Goal: Task Accomplishment & Management: Manage account settings

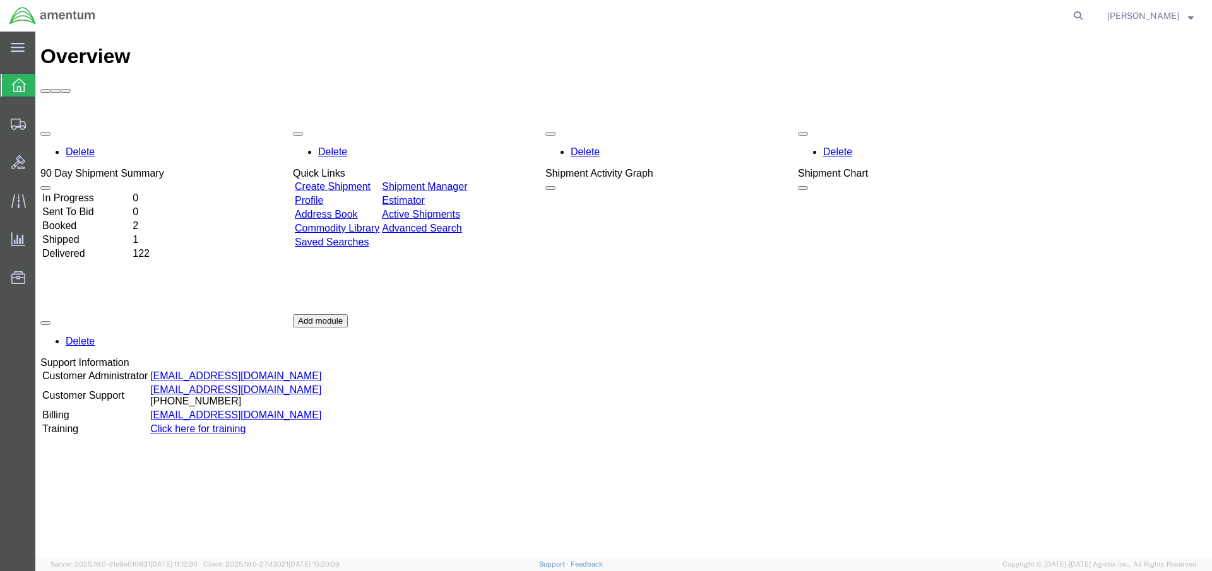
click at [467, 181] on link "Shipment Manager" at bounding box center [424, 186] width 85 height 11
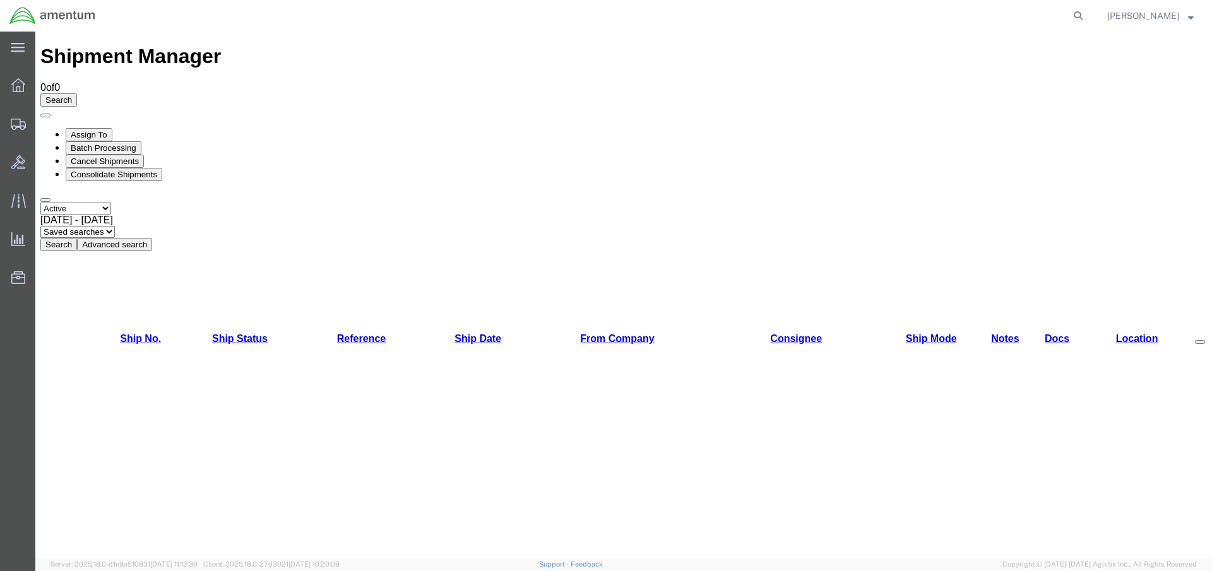
select select "ALL"
click at [77, 238] on button "Search" at bounding box center [58, 244] width 37 height 13
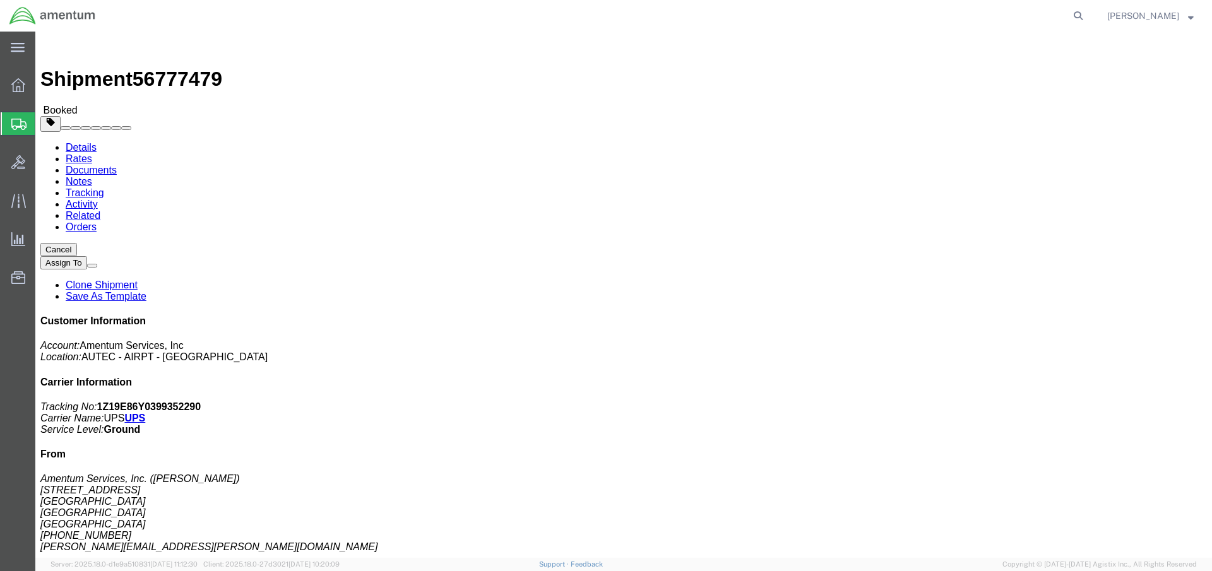
click link "Schedule pickup request"
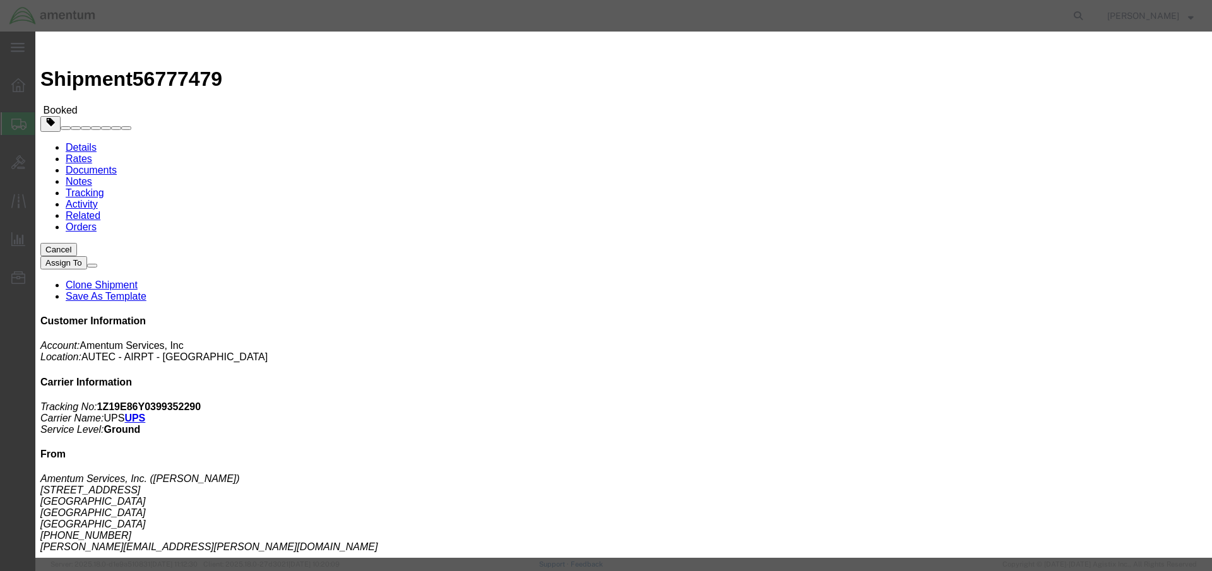
click button "Close"
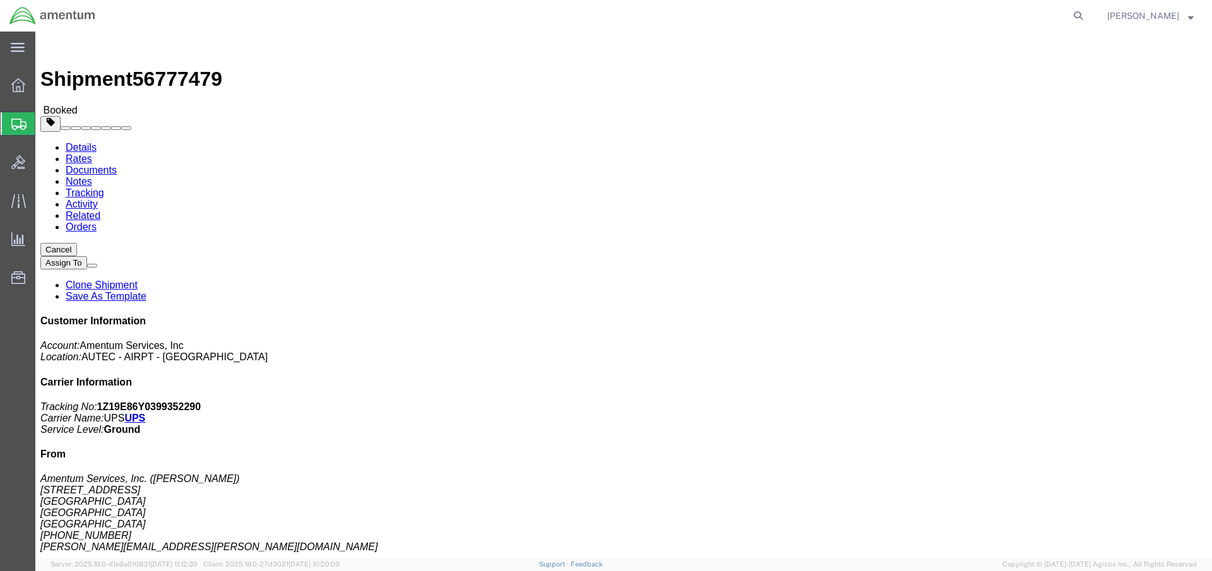
click span "button"
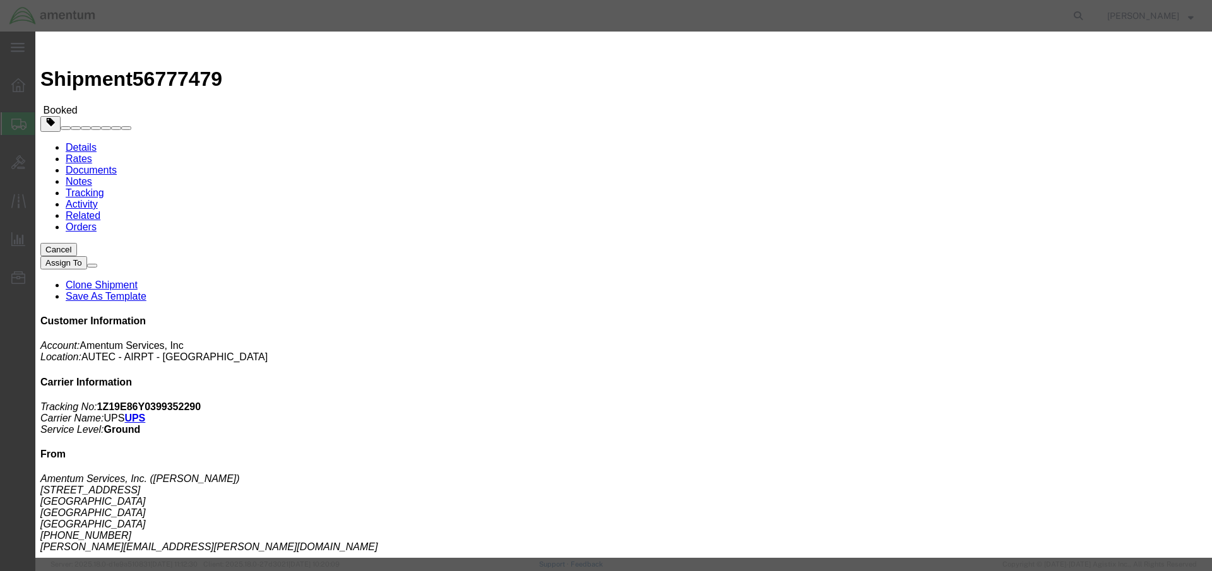
click div "[DATE] 10:00 AM"
click input "12:00 AM"
click div "Close Time 12:00 pm"
type input "12:00 PM"
click button "Apply"
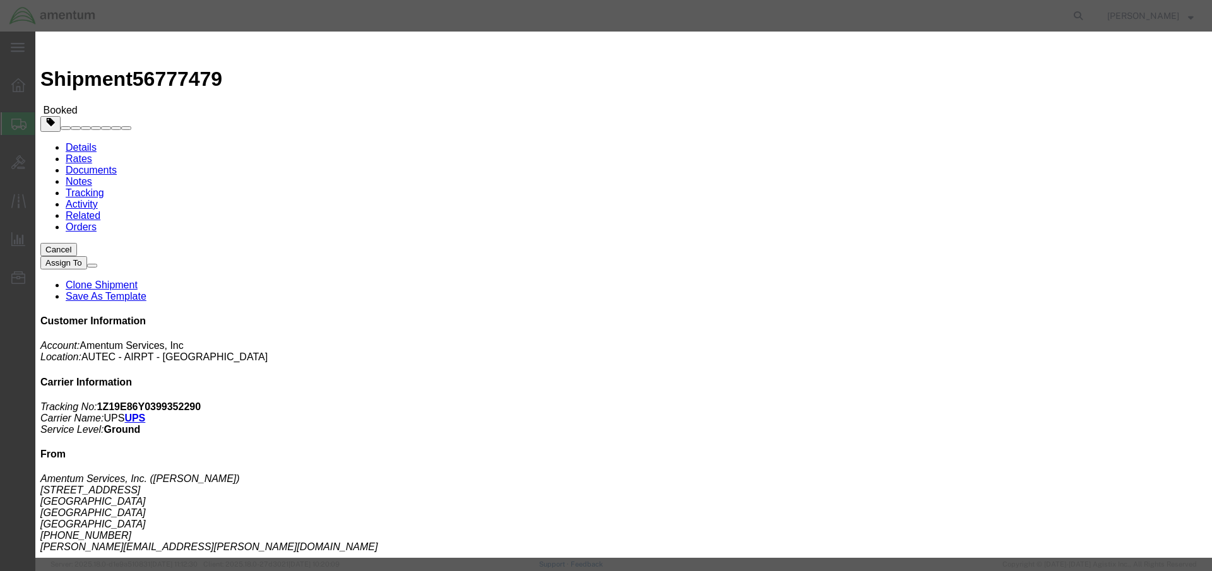
click button "Save"
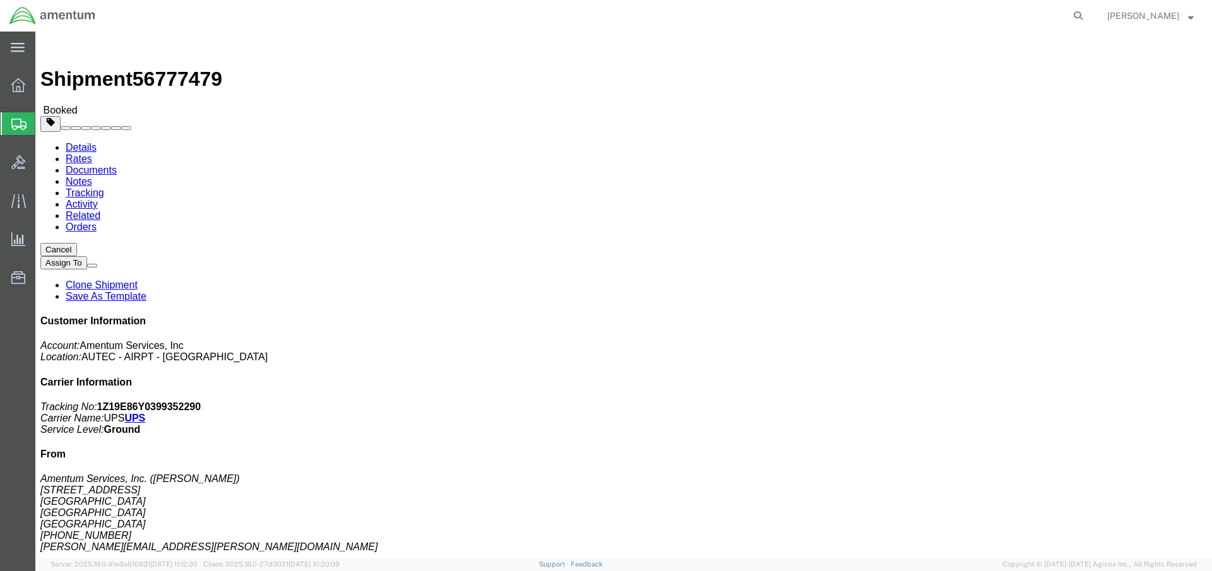
click button "Close"
click span "button"
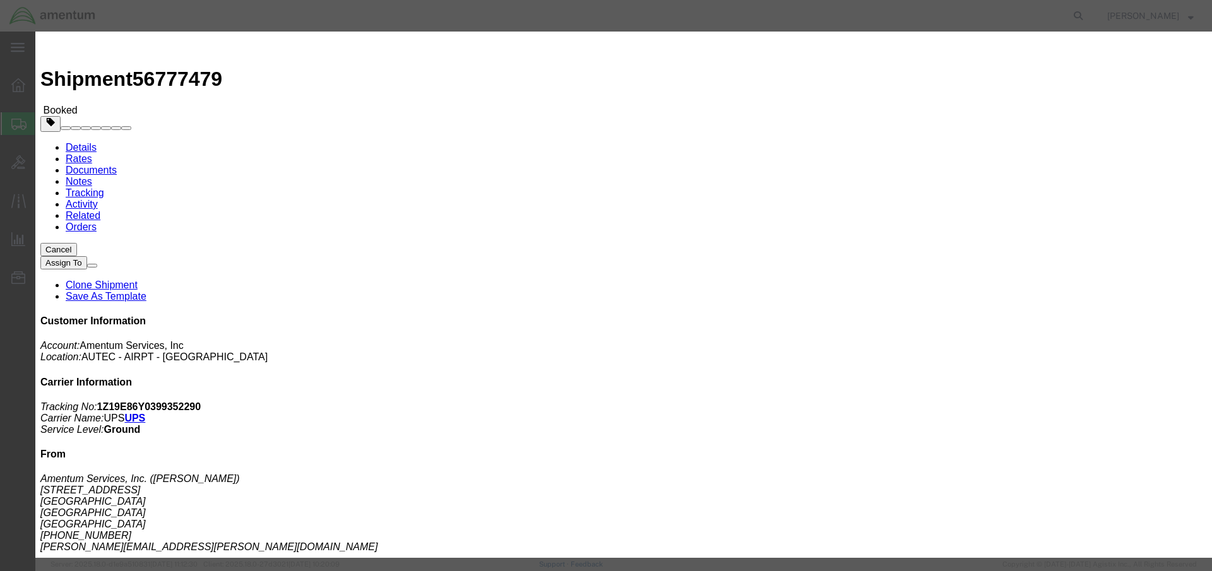
click div "[DATE] 7:00 AM"
click input "7:00 AM"
click input "3:00 AM"
type input "3:00 PM"
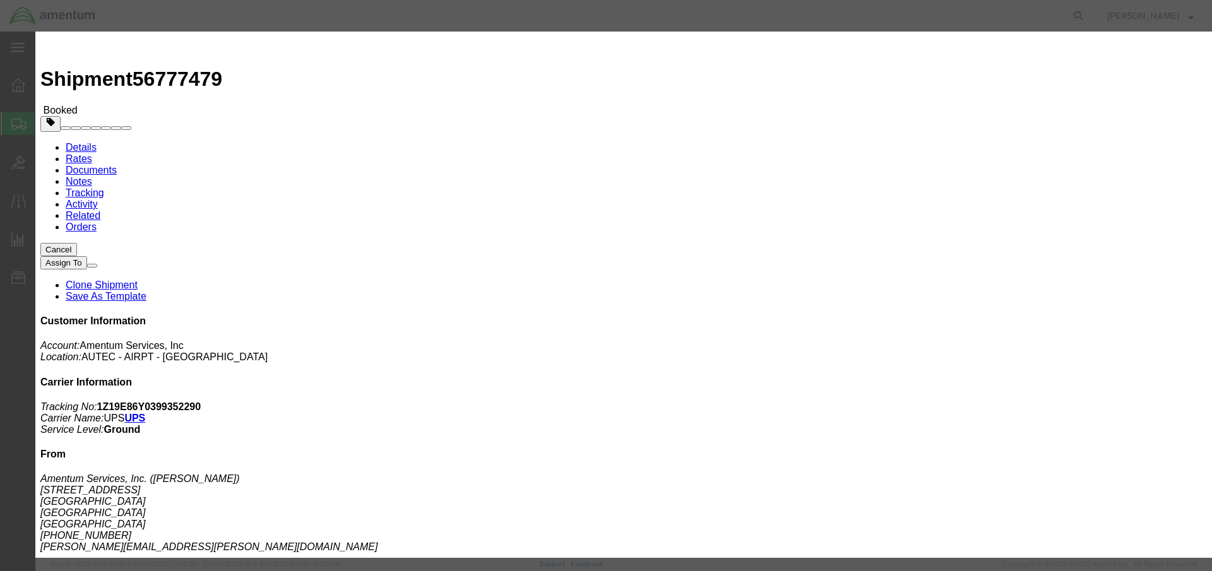
click button "Apply"
click div "[DATE] 12:00 PM"
type input "5:00 PM"
click button "Apply"
click button "Save"
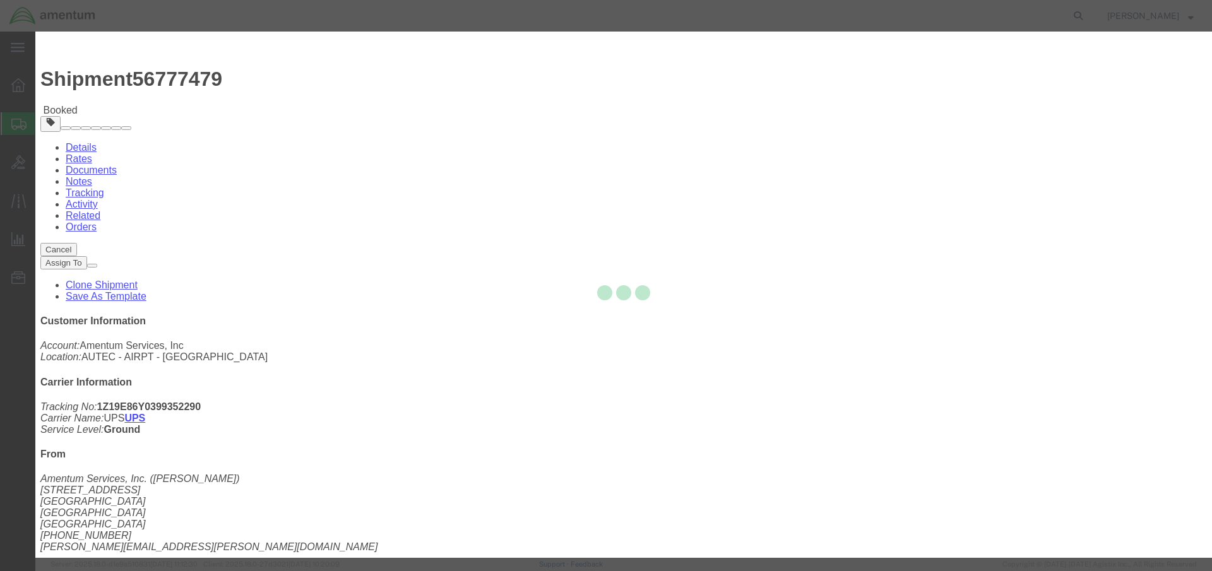
click at [362, 158] on div at bounding box center [623, 295] width 1177 height 527
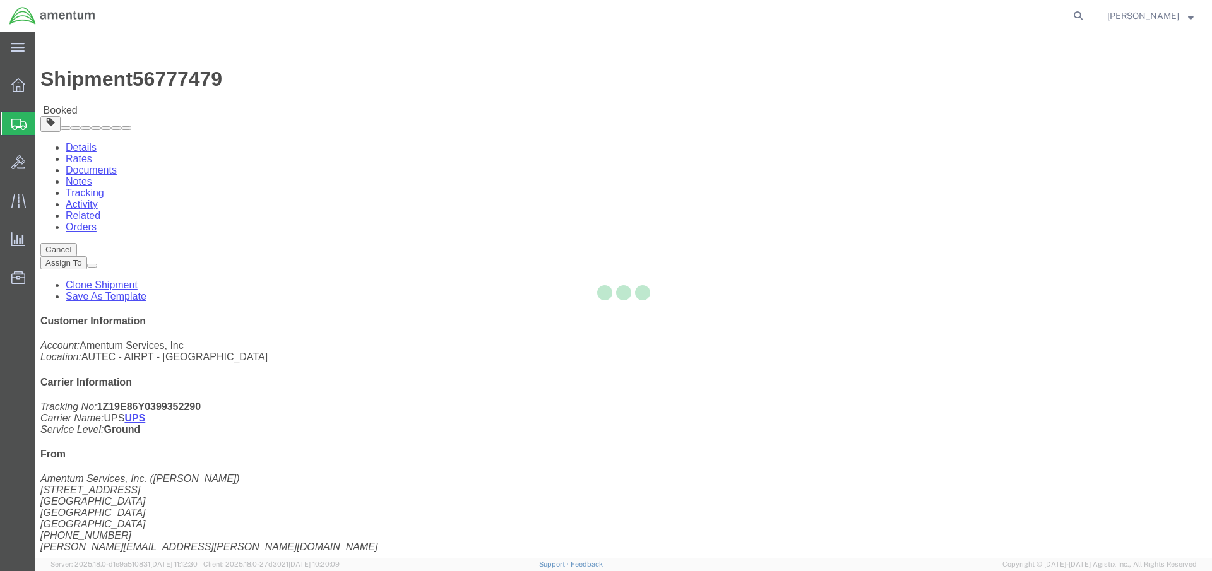
click at [806, 160] on div at bounding box center [623, 295] width 1177 height 527
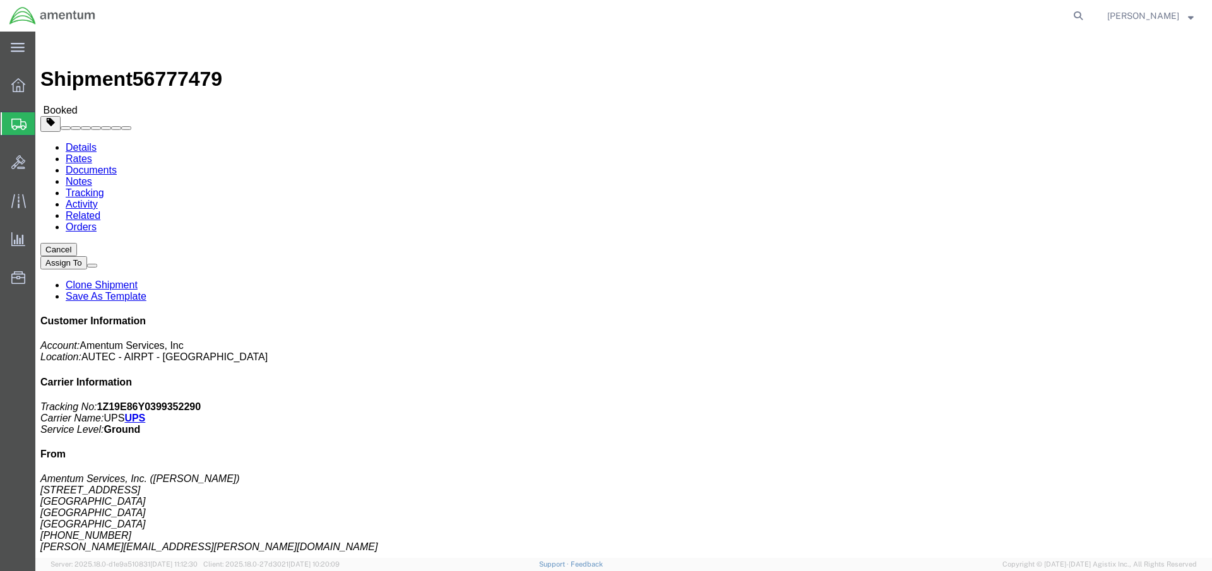
click button "Close"
click img
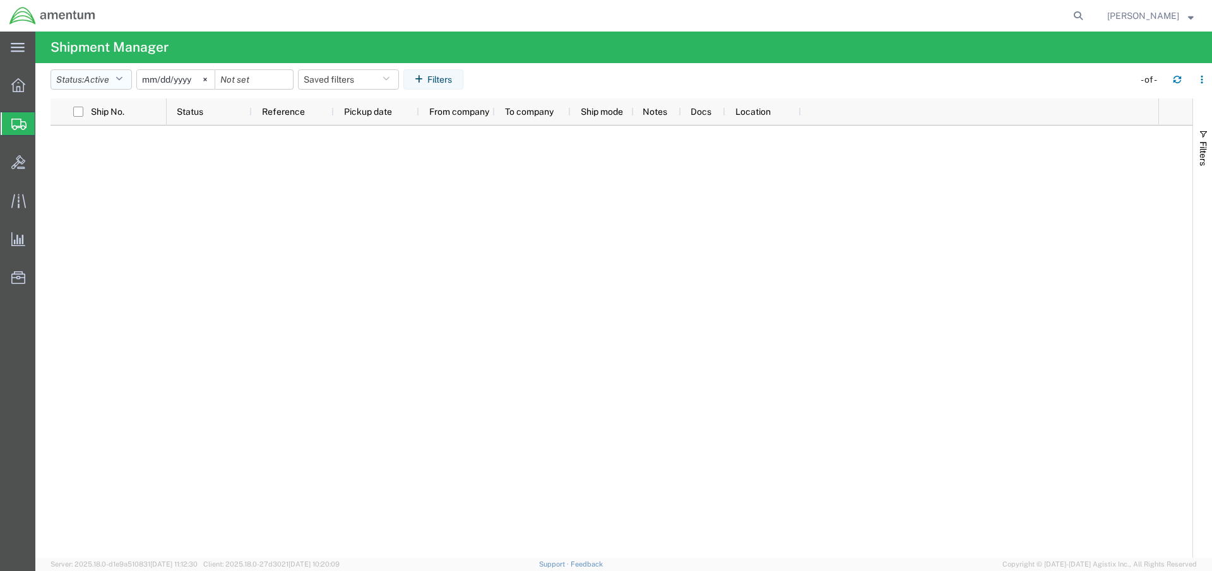
click at [116, 78] on button "Status: Active" at bounding box center [91, 79] width 81 height 20
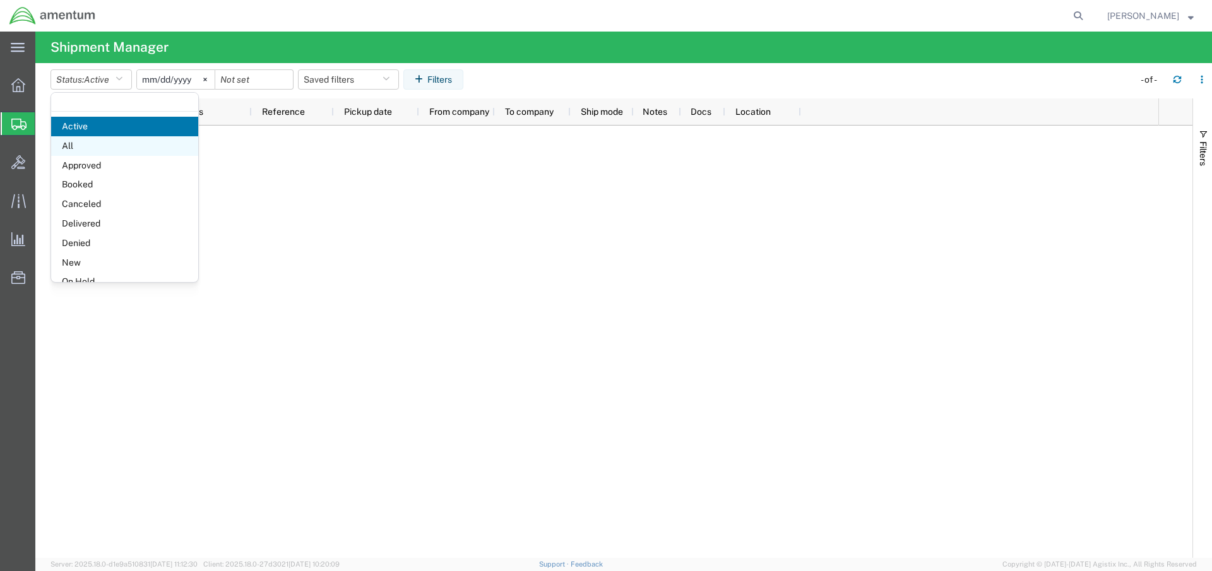
click at [79, 145] on span "All" at bounding box center [124, 146] width 147 height 20
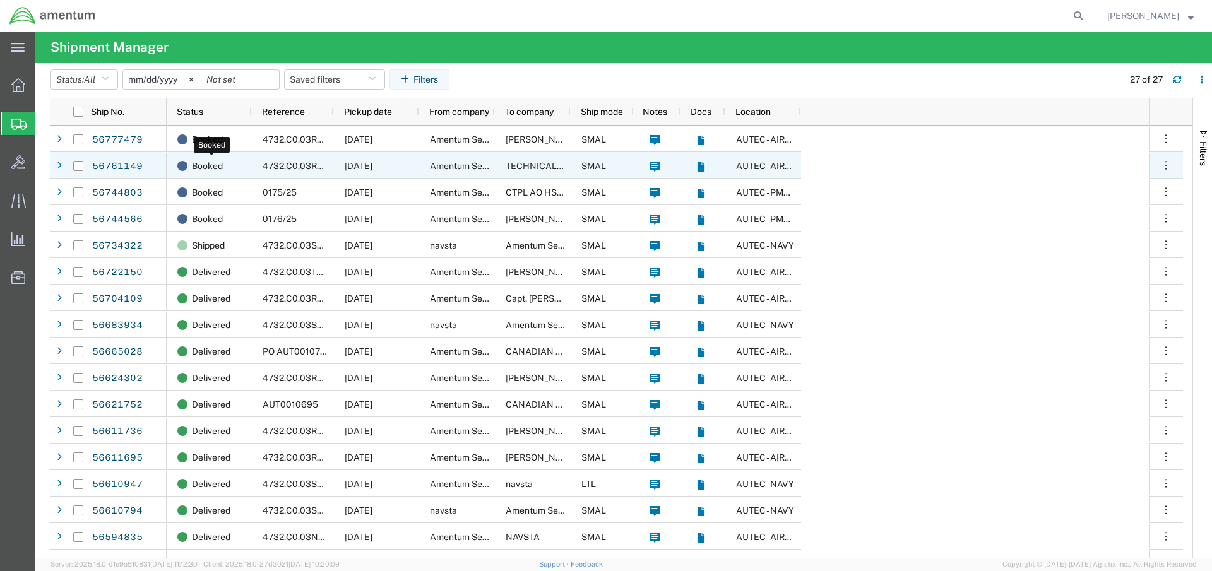
click at [242, 172] on div "Booked" at bounding box center [211, 166] width 69 height 27
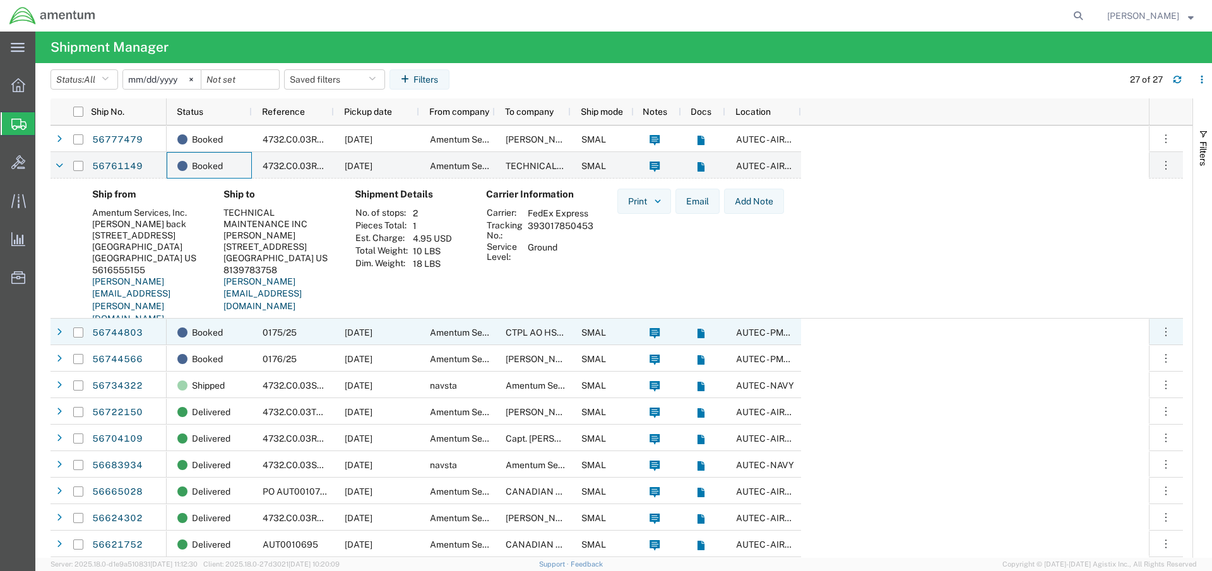
click at [240, 328] on div "Booked" at bounding box center [211, 332] width 69 height 27
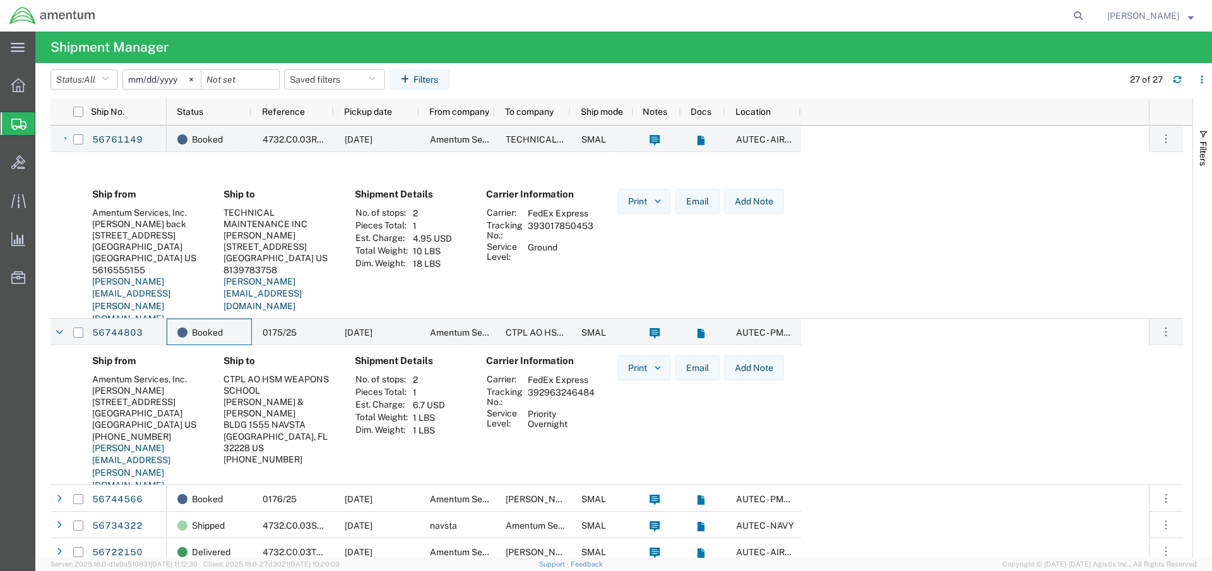
scroll to position [63, 0]
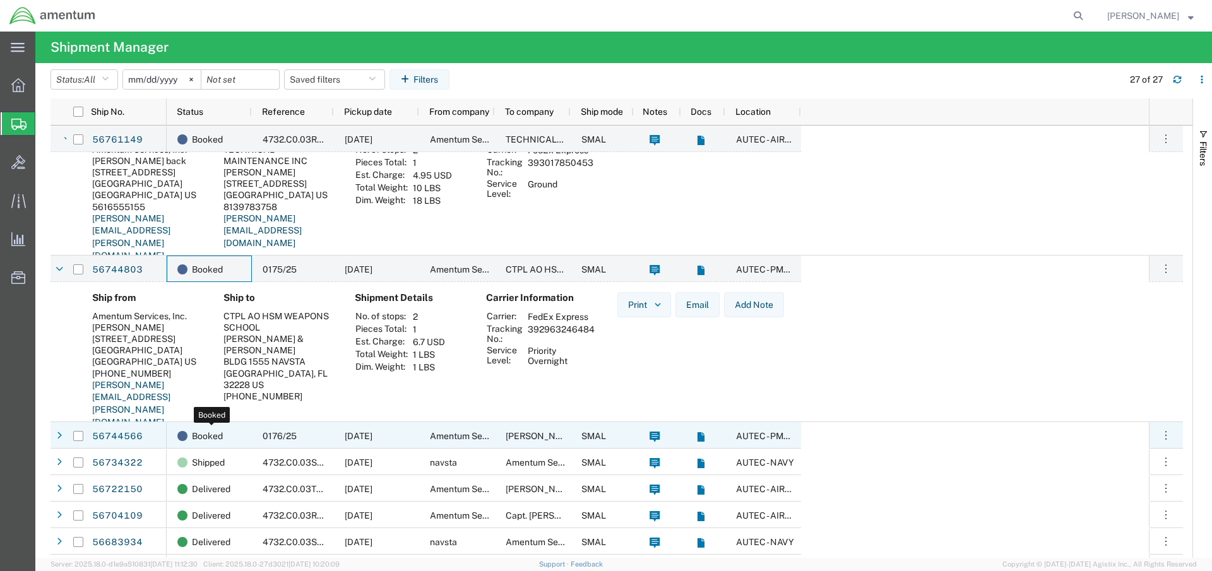
click at [236, 436] on div "Booked" at bounding box center [211, 436] width 69 height 27
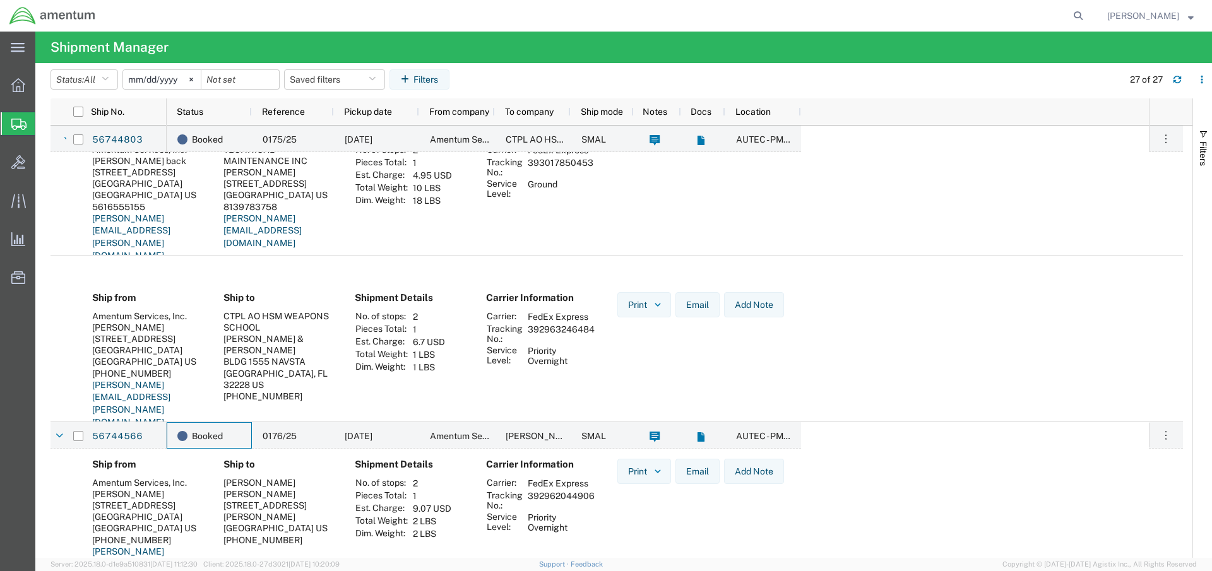
scroll to position [316, 0]
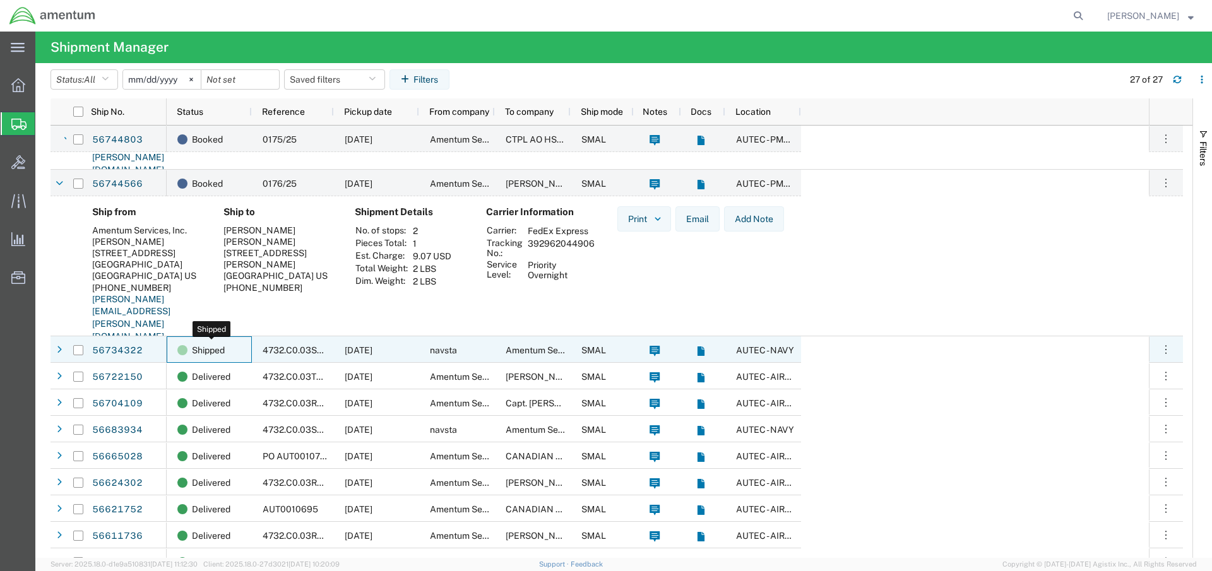
click at [244, 355] on div "Shipped" at bounding box center [211, 350] width 69 height 27
